Goal: Download file/media

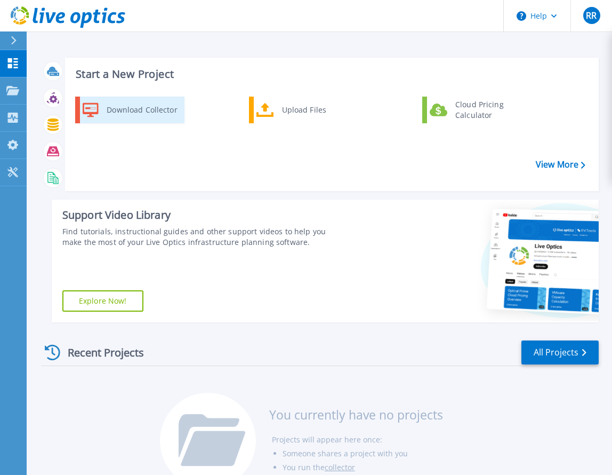
click at [119, 116] on div "Download Collector" at bounding box center [141, 109] width 81 height 21
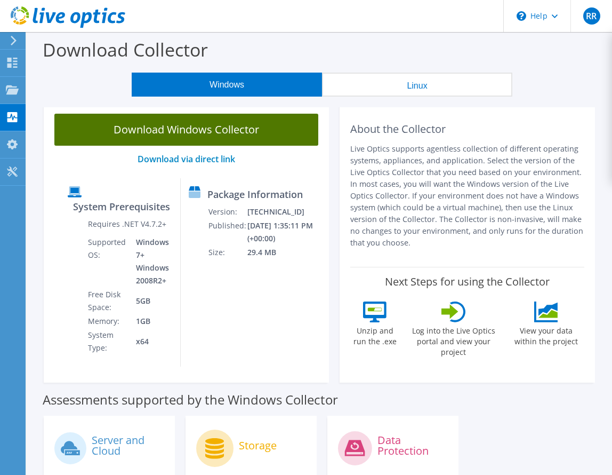
click at [145, 133] on link "Download Windows Collector" at bounding box center [186, 130] width 264 height 32
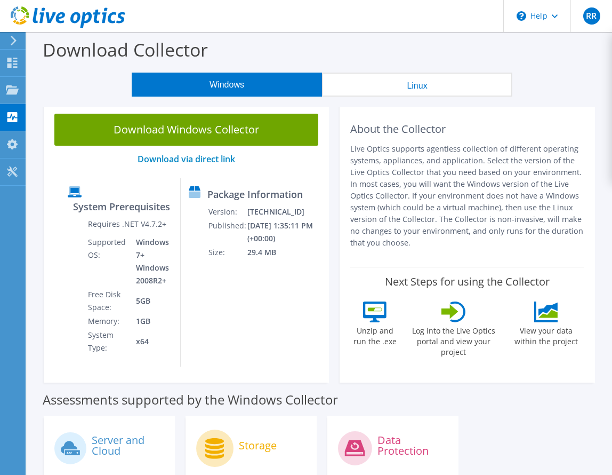
click at [306, 19] on header "RR End User [PERSON_NAME] [PERSON_NAME][EMAIL_ADDRESS][DOMAIN_NAME] [GEOGRAPHIC…" at bounding box center [306, 16] width 612 height 32
click at [8, 64] on use at bounding box center [12, 63] width 10 height 10
